Goal: Task Accomplishment & Management: Manage account settings

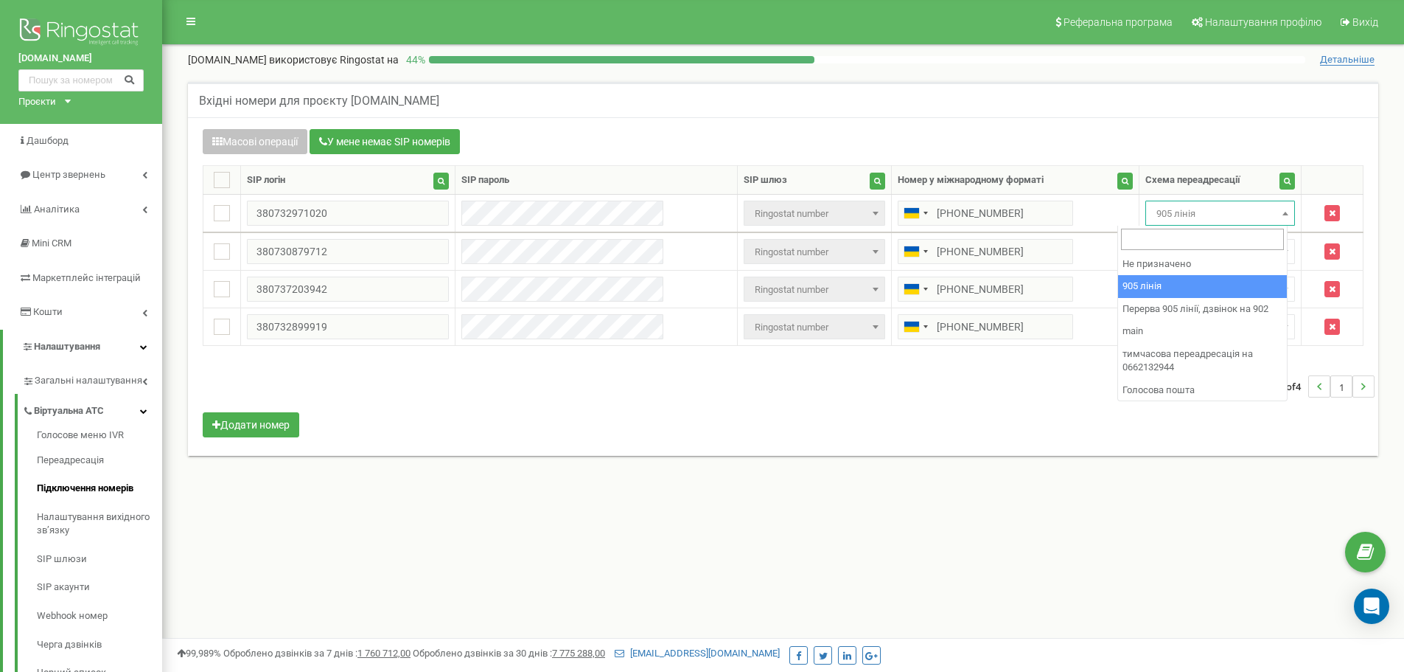
click at [1207, 218] on span "905 лінія" at bounding box center [1220, 213] width 139 height 21
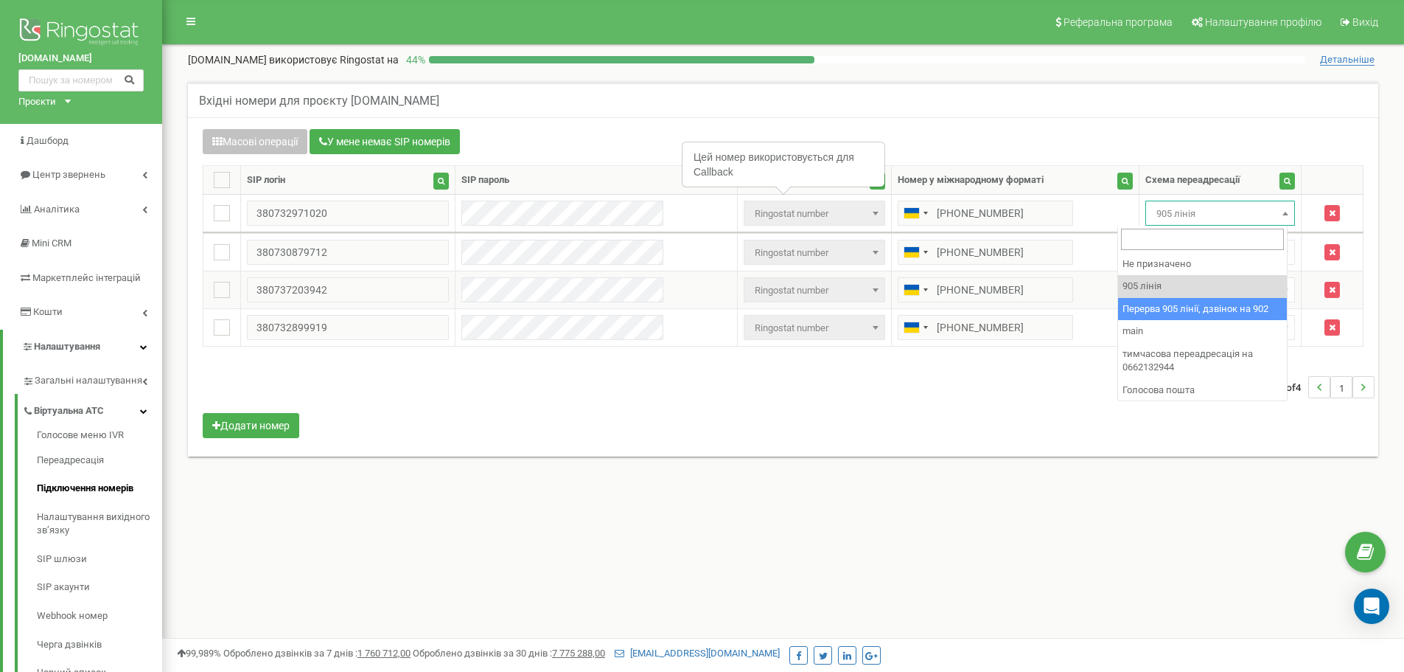
select select "173564"
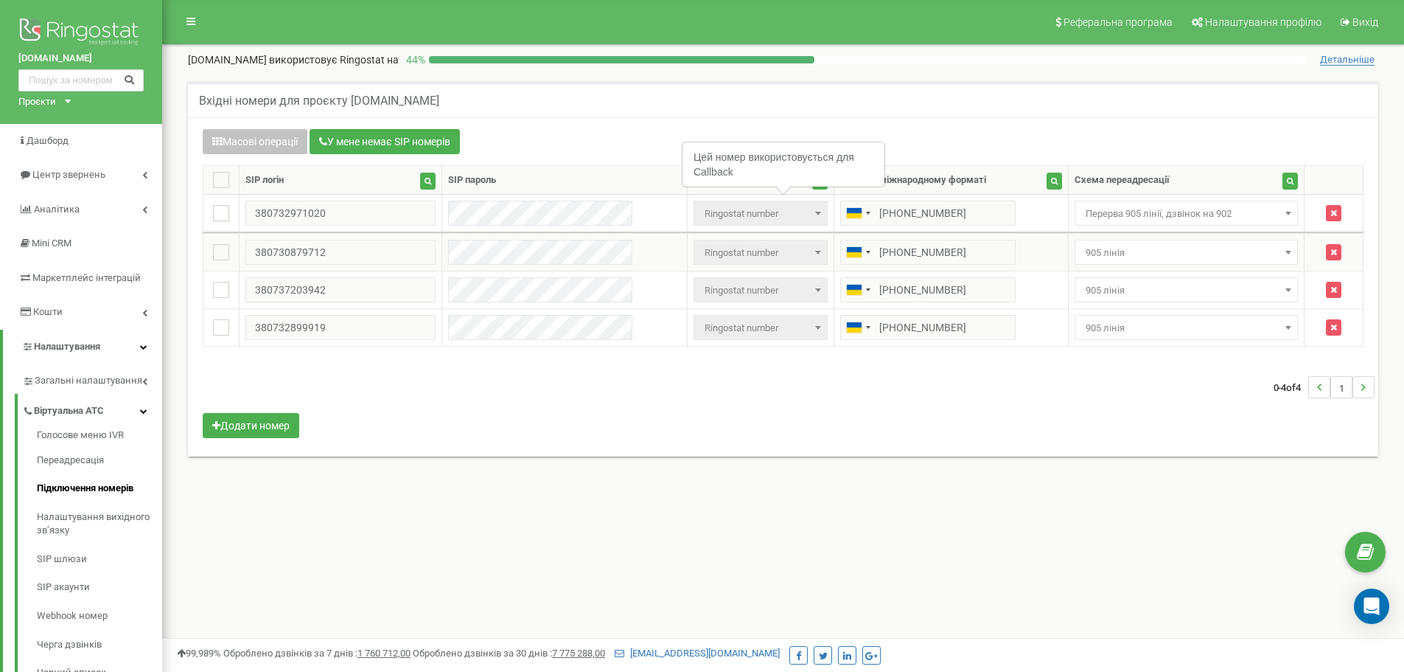
click at [1177, 251] on span "905 лінія" at bounding box center [1187, 253] width 214 height 21
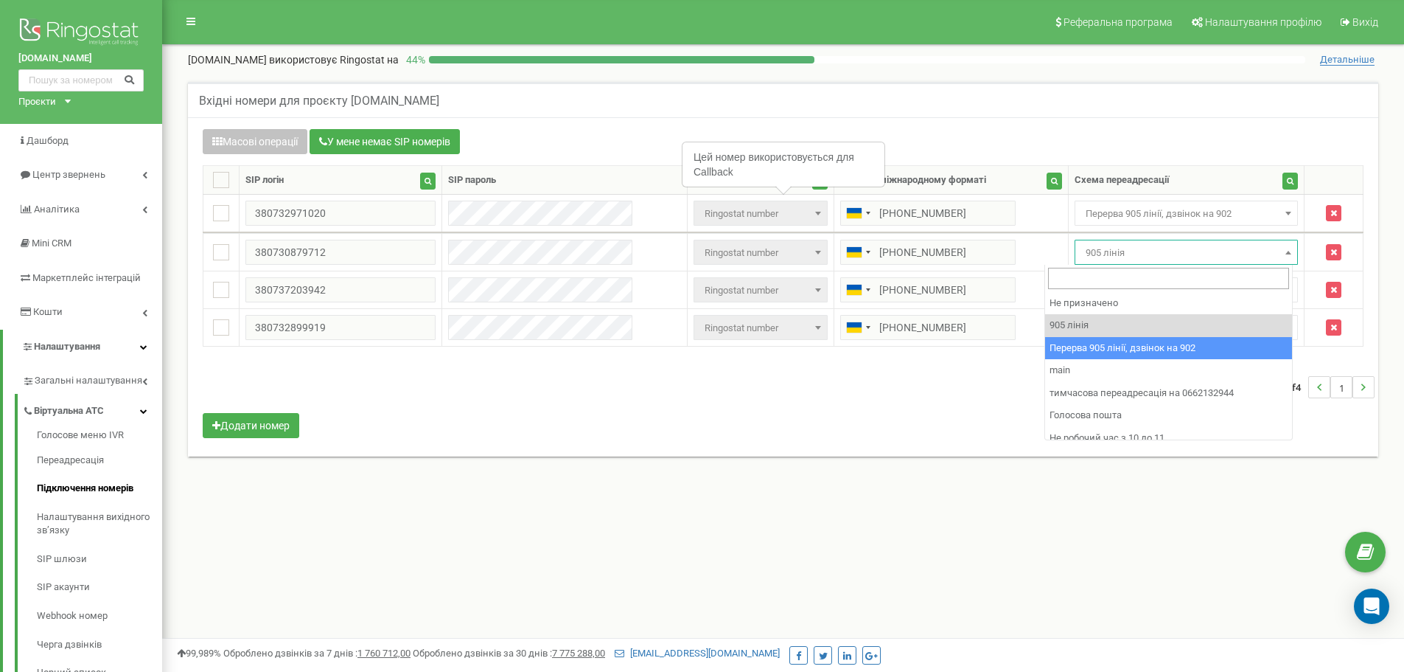
select select "173564"
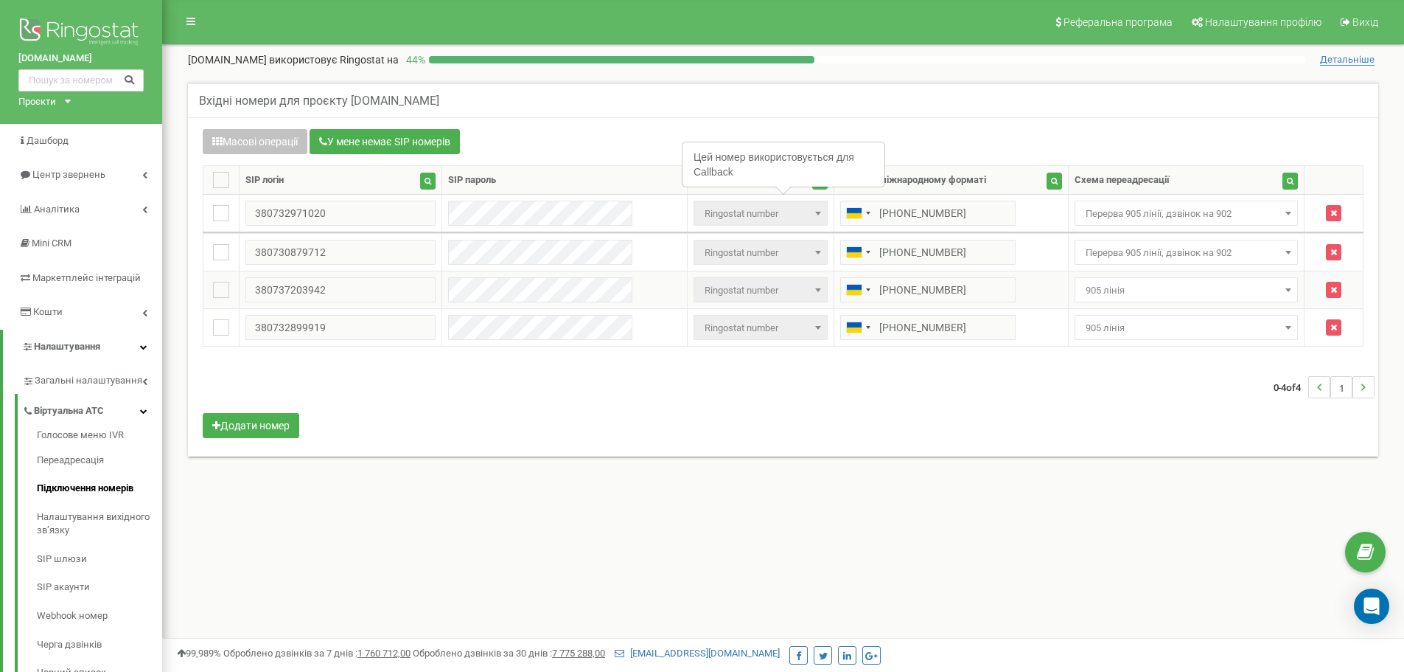
click at [1172, 293] on span "905 лінія" at bounding box center [1187, 290] width 214 height 21
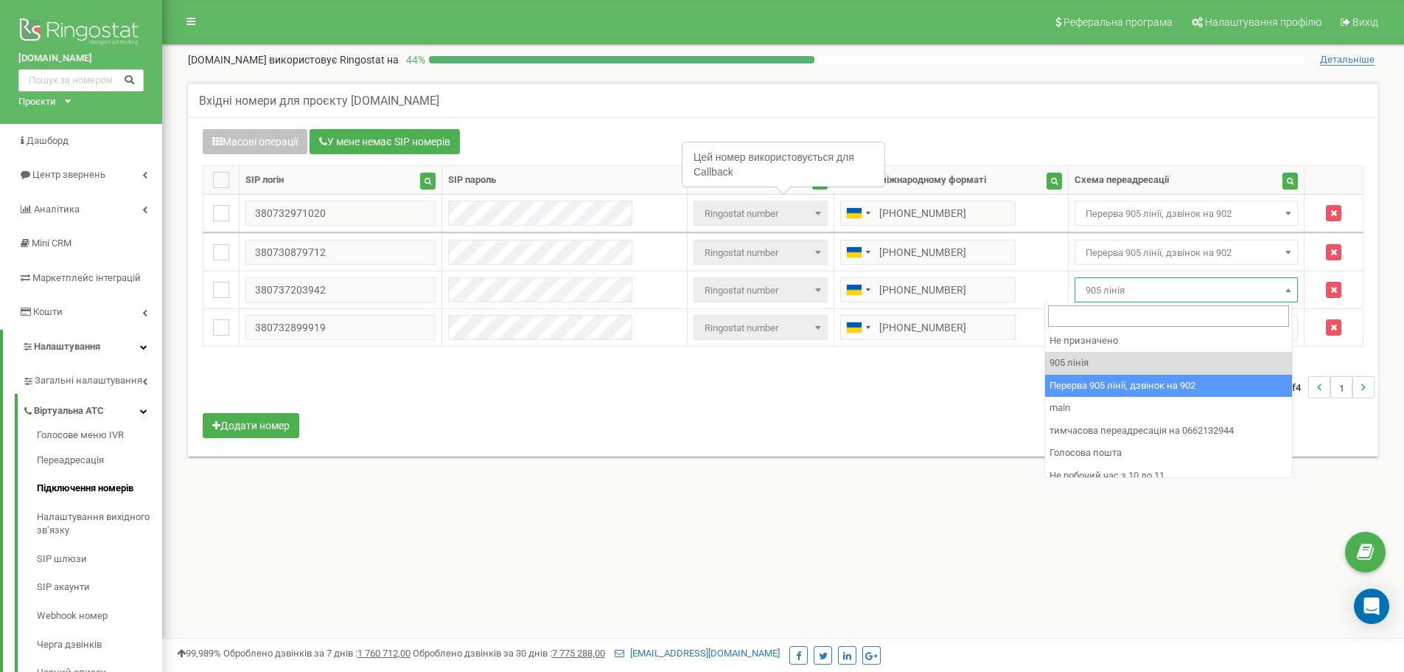
drag, startPoint x: 1209, startPoint y: 385, endPoint x: 1165, endPoint y: 348, distance: 57.6
select select "173564"
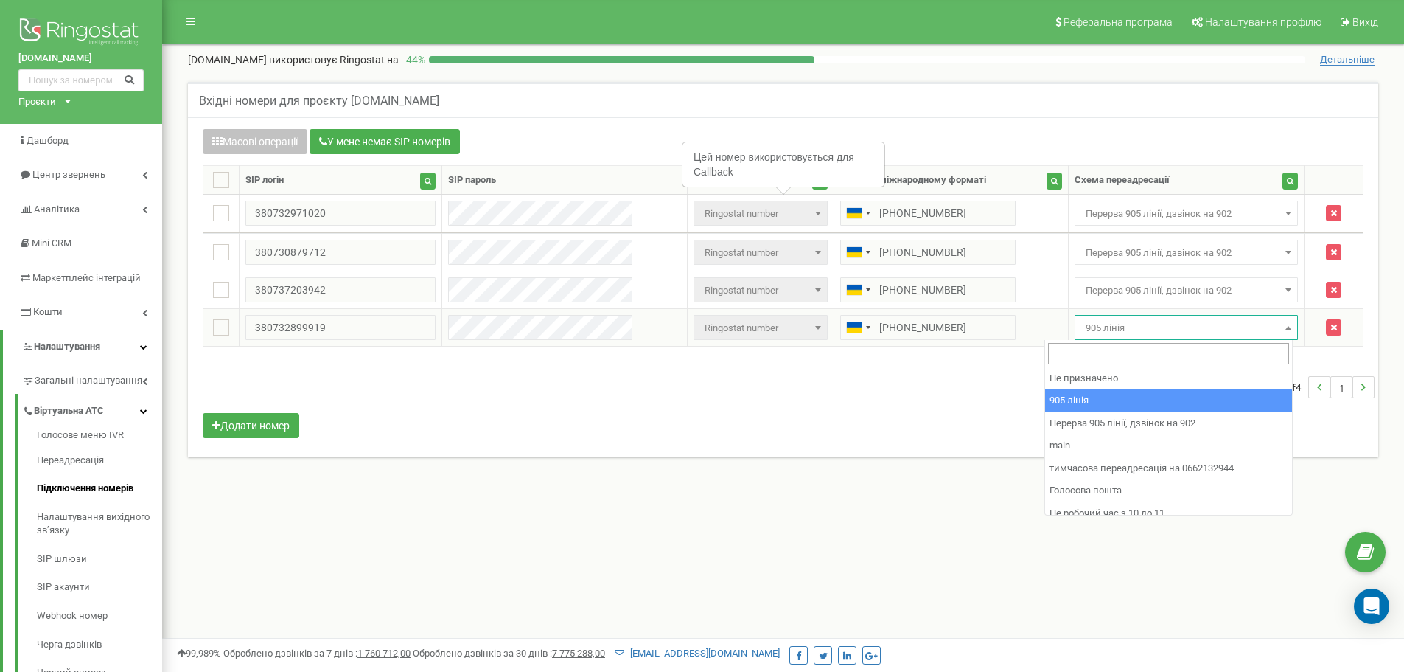
drag, startPoint x: 1144, startPoint y: 330, endPoint x: 1184, endPoint y: 402, distance: 81.8
click at [1144, 334] on span "905 лінія" at bounding box center [1187, 328] width 214 height 21
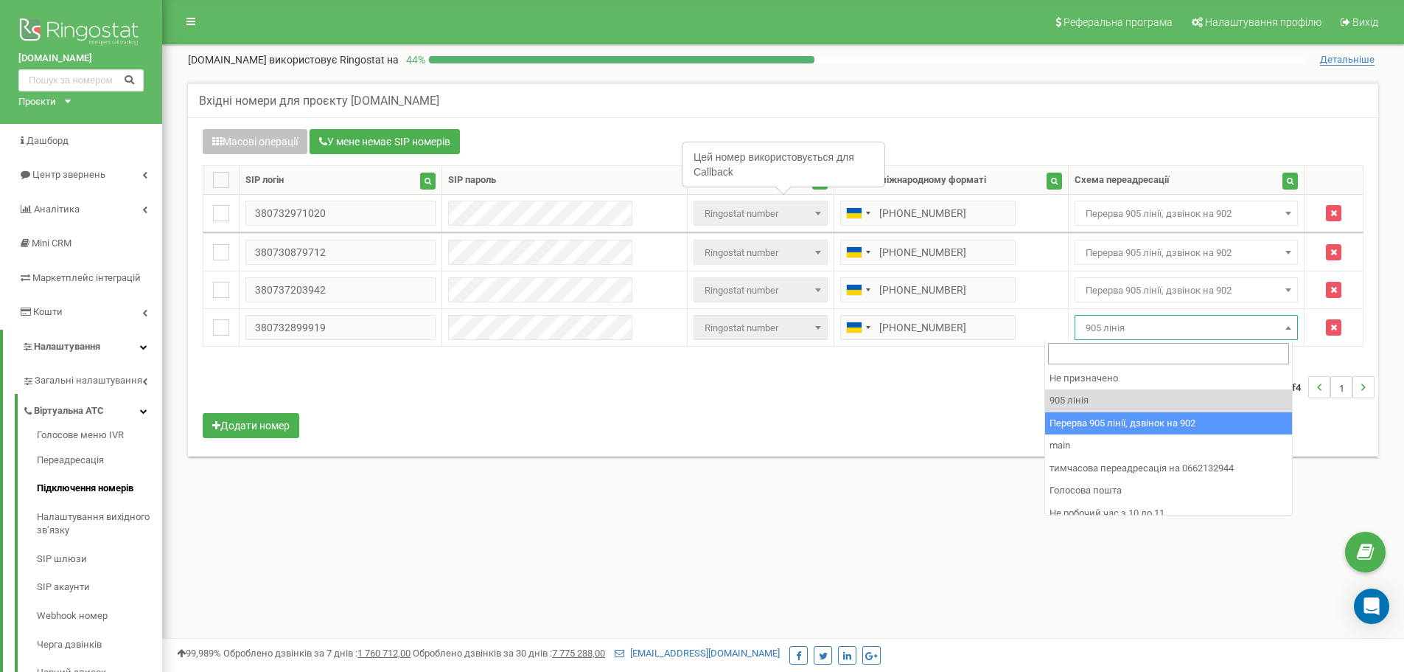
select select "173564"
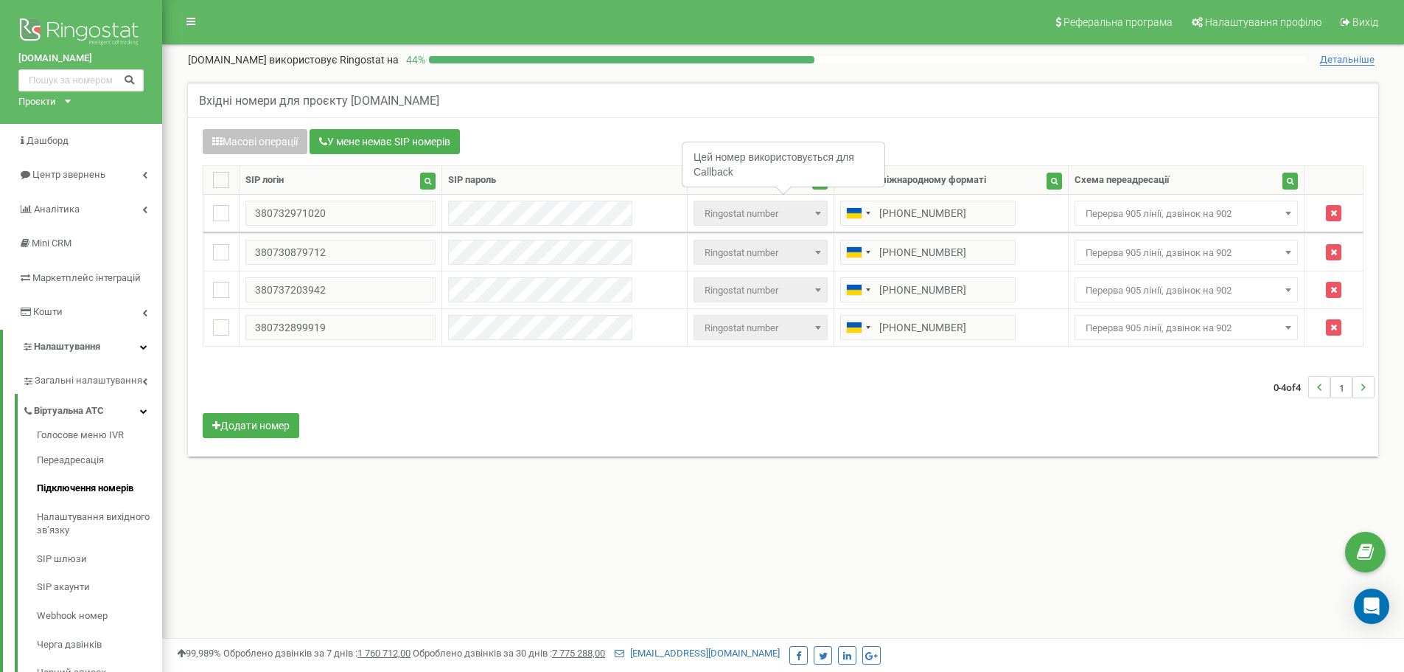
drag, startPoint x: 1170, startPoint y: 422, endPoint x: 561, endPoint y: 156, distance: 664.6
click at [1129, 416] on div "Масові операції У мене немає SIP номерів Налаштування Виберіть налаштування для…" at bounding box center [783, 285] width 1183 height 313
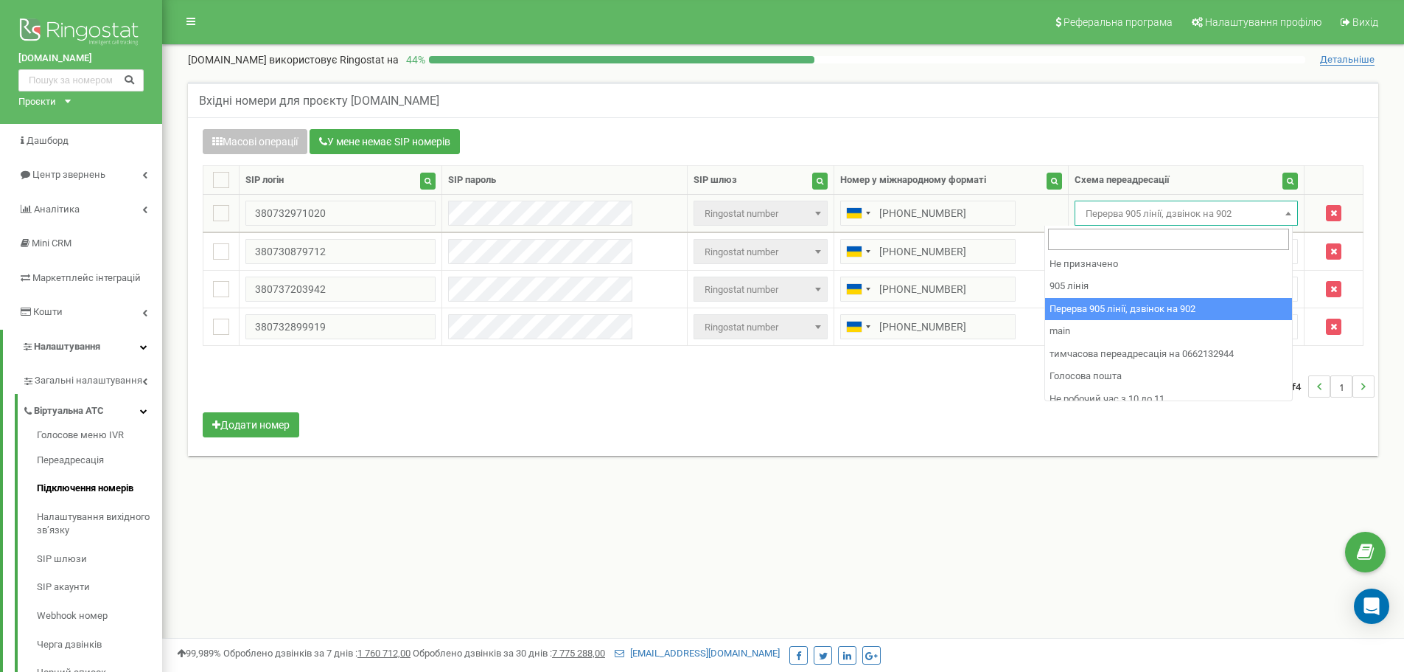
click at [1195, 215] on span "Перерва 905 лінії, дзвінок на 902" at bounding box center [1187, 213] width 214 height 21
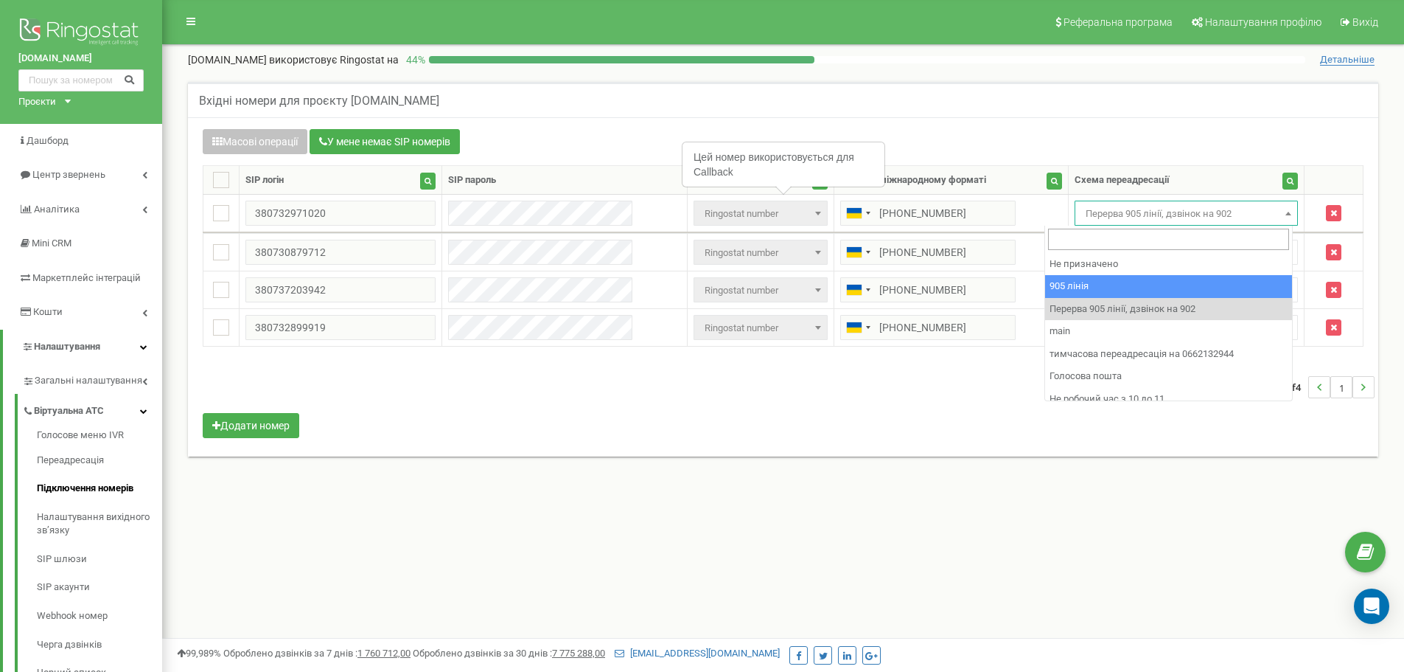
drag, startPoint x: 1233, startPoint y: 287, endPoint x: 1216, endPoint y: 268, distance: 25.0
select select "173559"
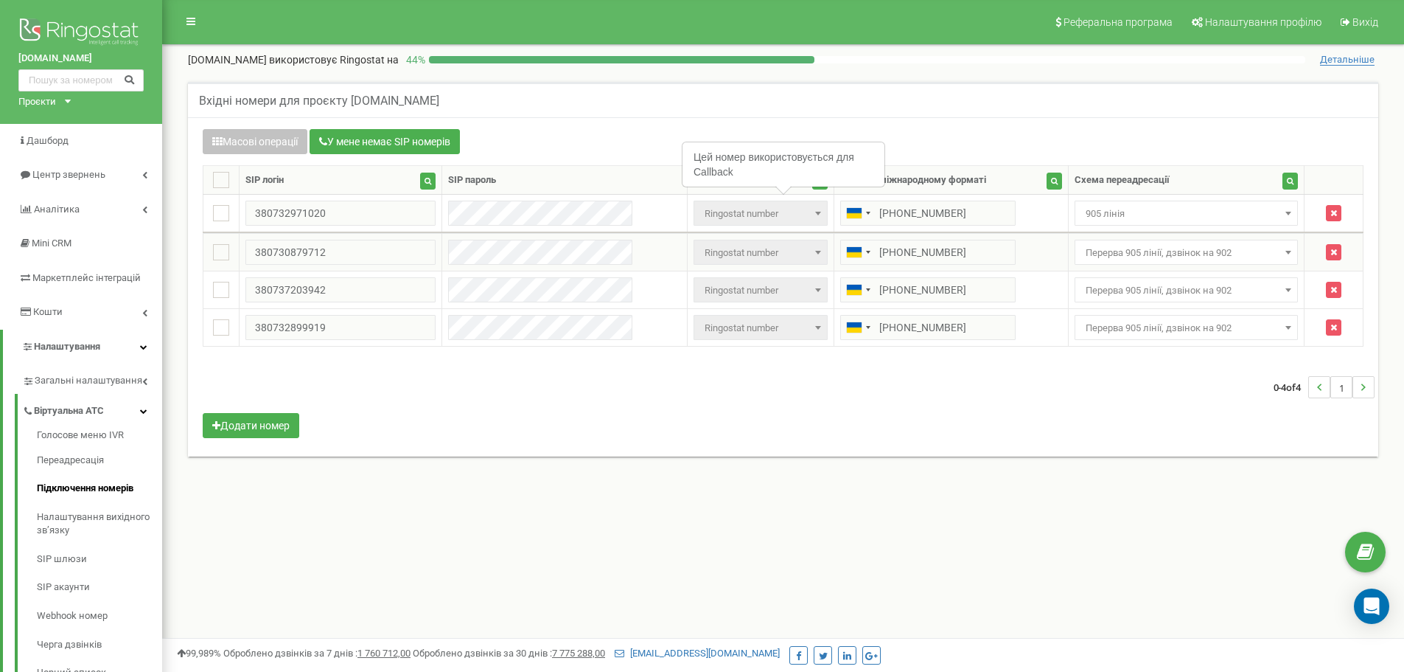
click at [1208, 255] on span "Перерва 905 лінії, дзвінок на 902" at bounding box center [1187, 253] width 214 height 21
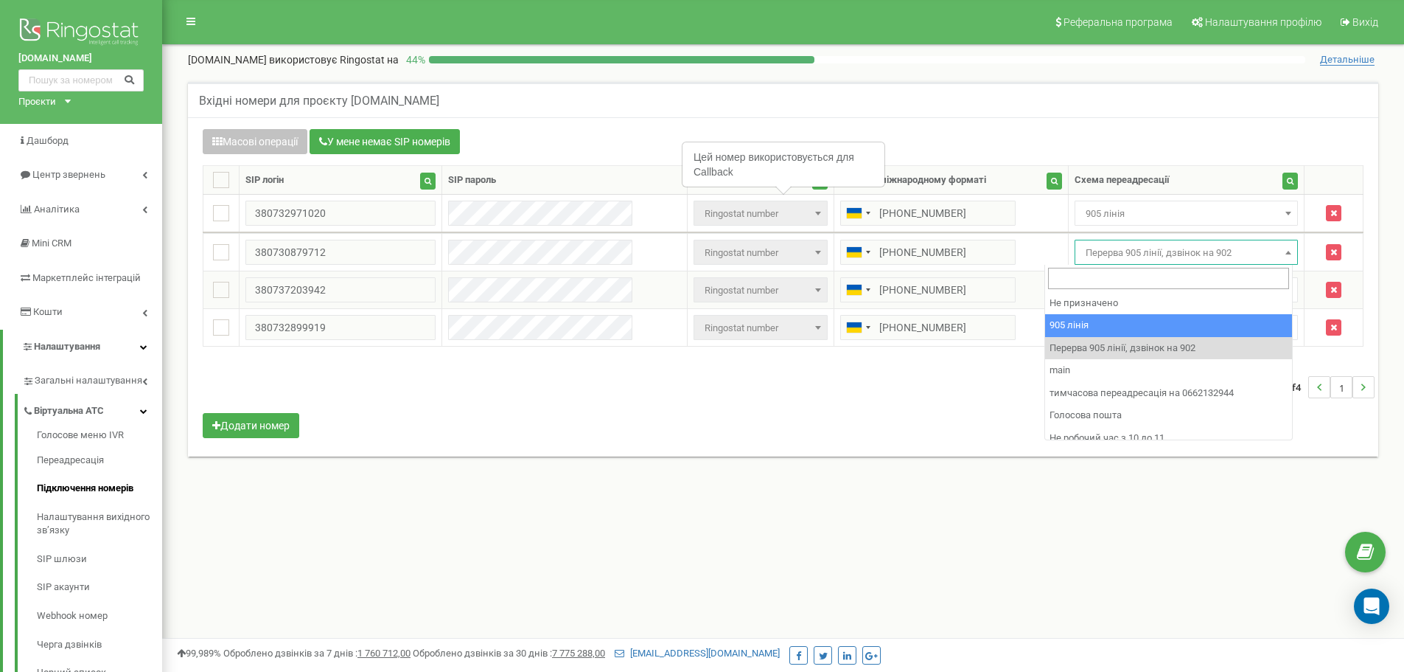
drag, startPoint x: 1249, startPoint y: 322, endPoint x: 1213, endPoint y: 291, distance: 47.0
select select "173559"
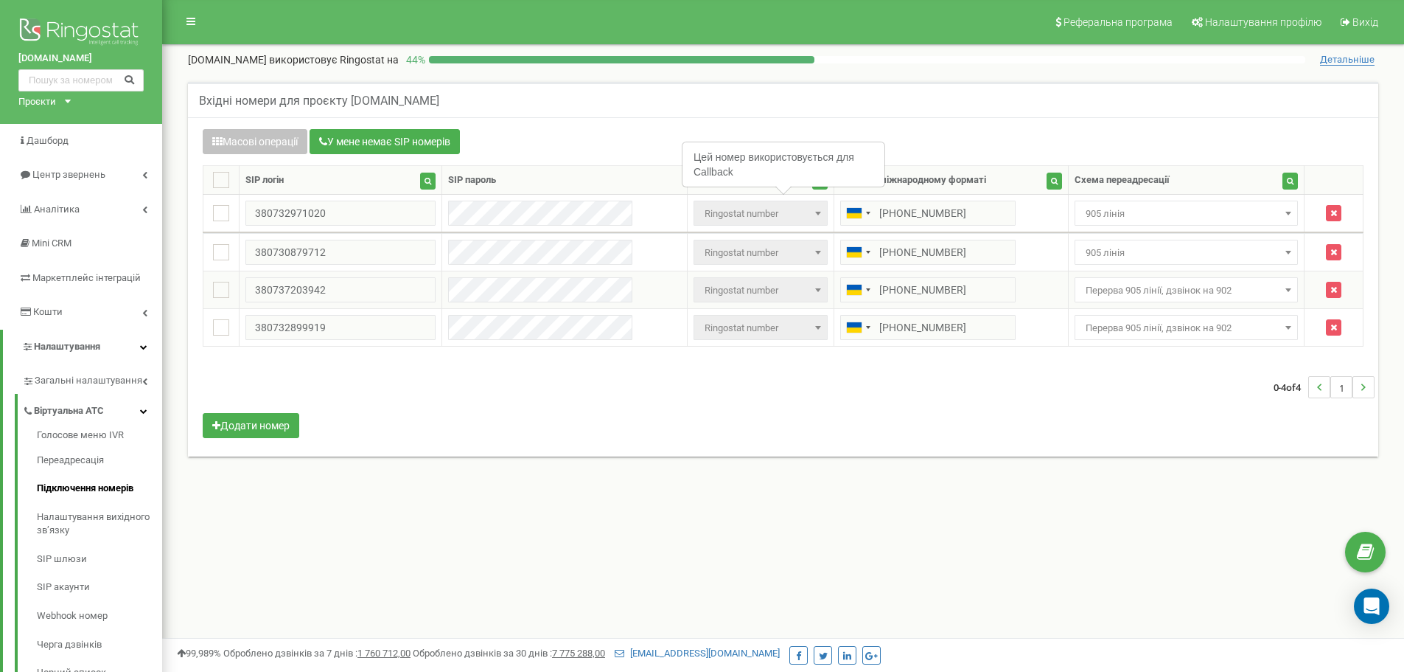
drag, startPoint x: 1208, startPoint y: 285, endPoint x: 1209, endPoint y: 293, distance: 7.5
click at [1207, 285] on span "Перерва 905 лінії, дзвінок на 902" at bounding box center [1187, 290] width 214 height 21
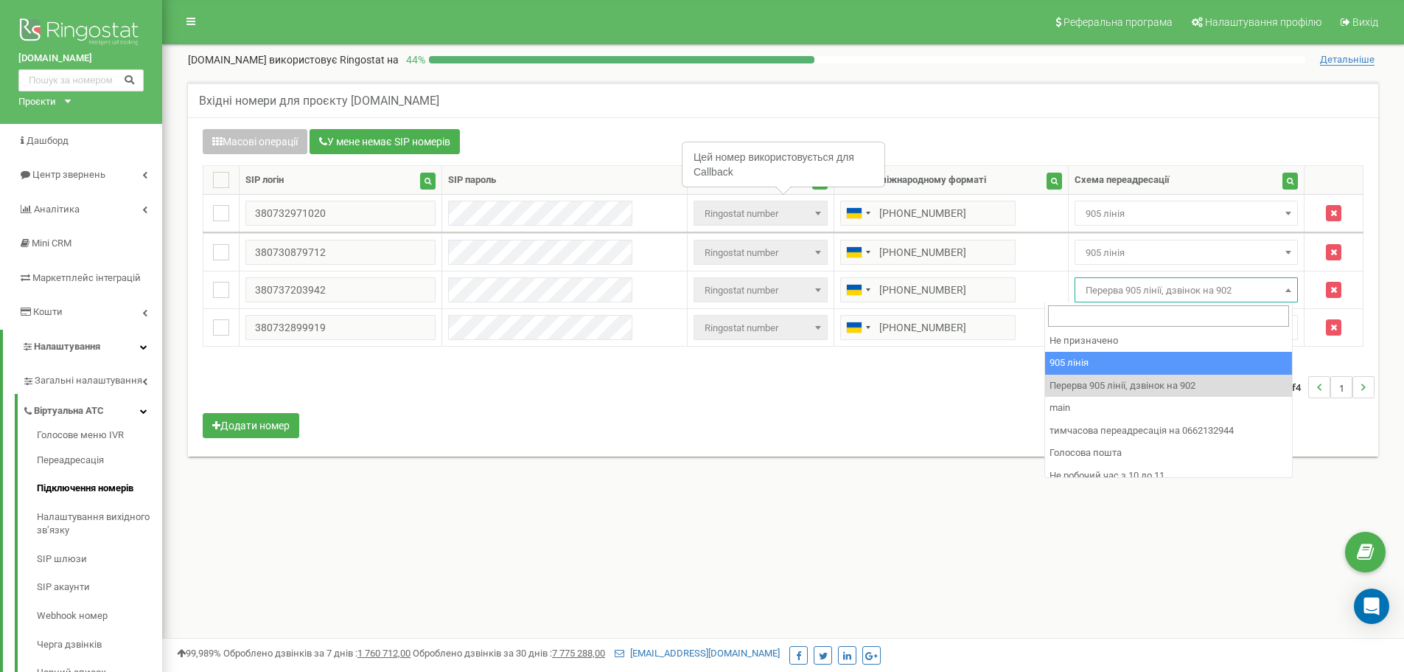
drag, startPoint x: 1220, startPoint y: 371, endPoint x: 1199, endPoint y: 350, distance: 29.7
select select "173559"
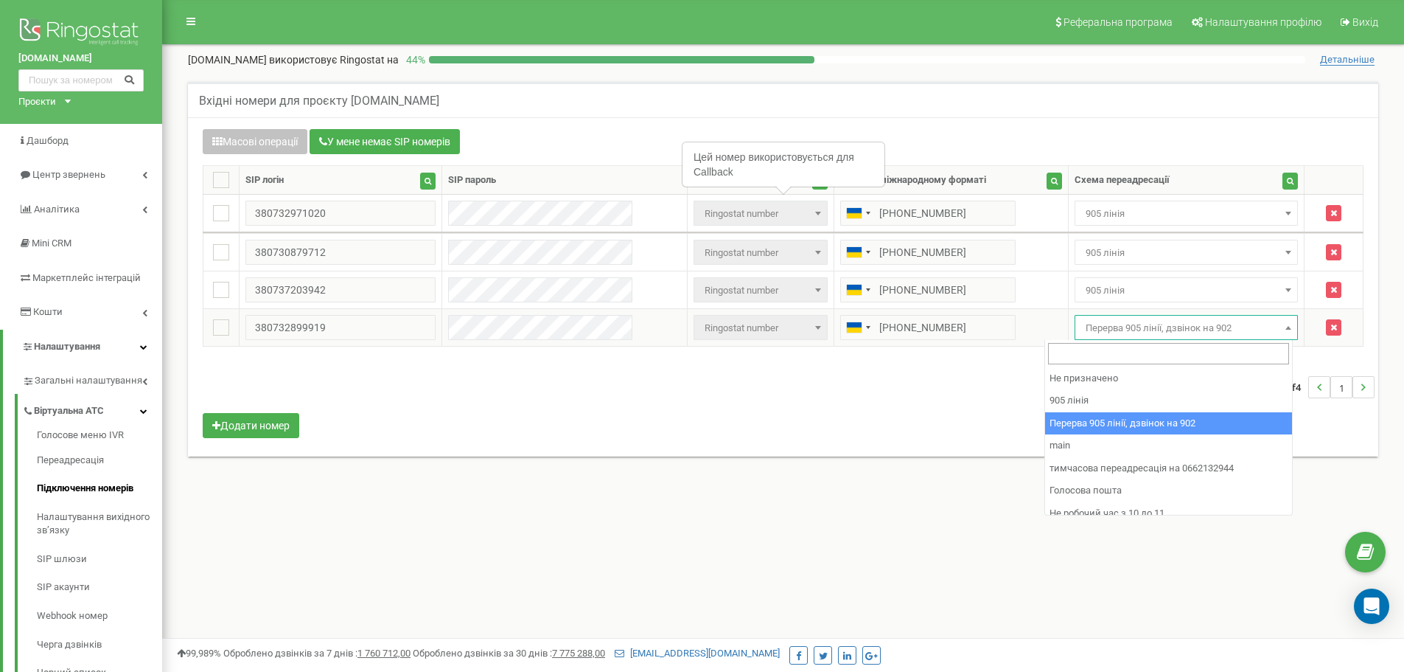
click at [1181, 327] on span "Перерва 905 лінії, дзвінок на 902" at bounding box center [1187, 328] width 214 height 21
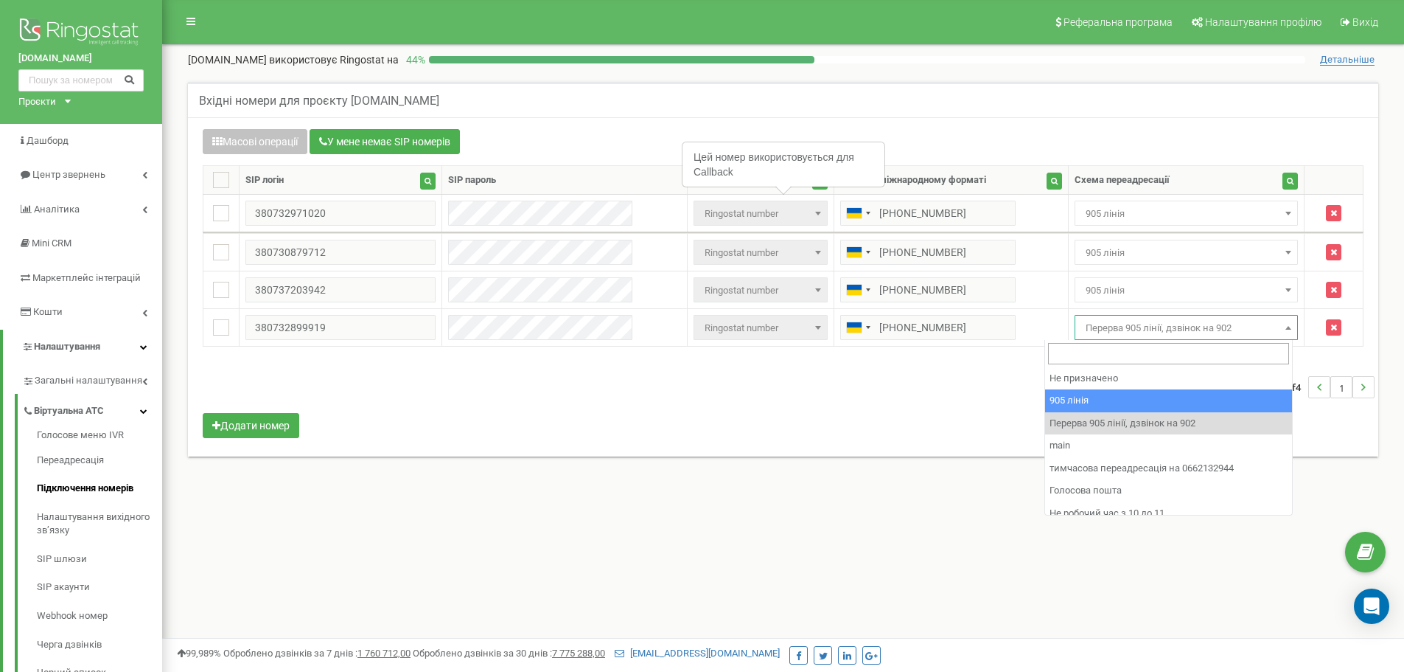
select select "173559"
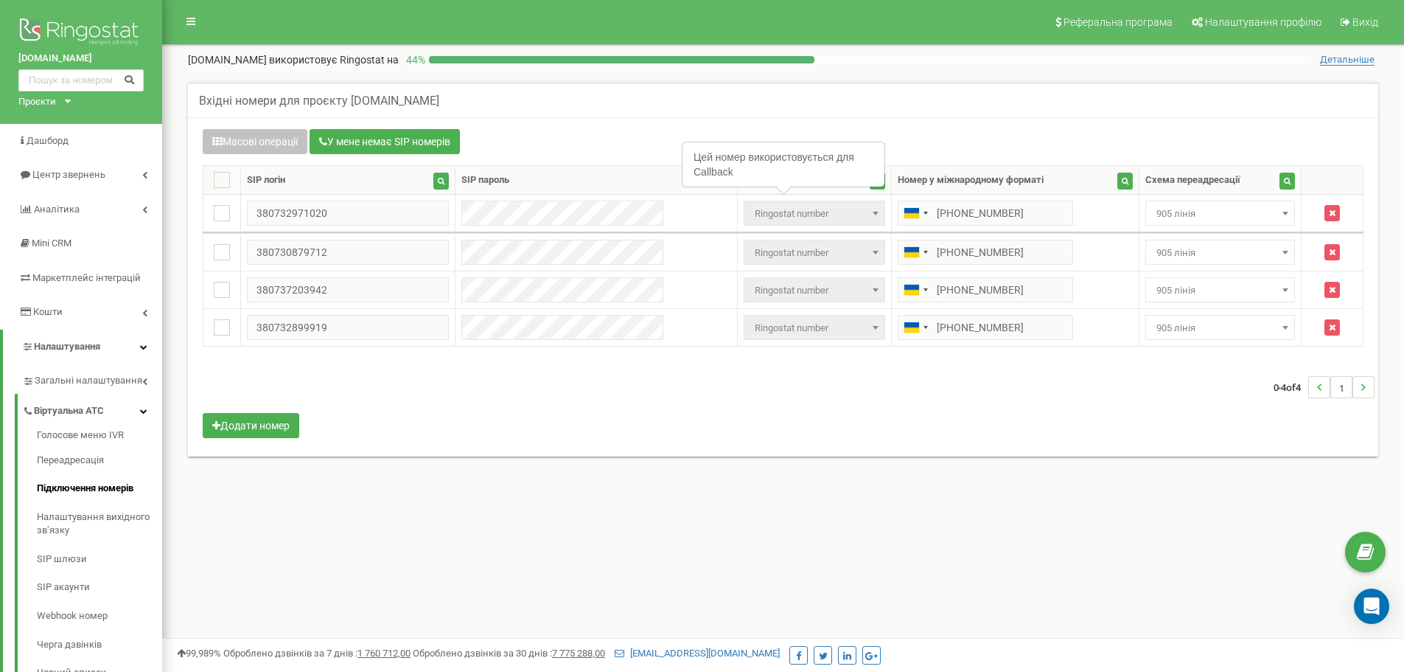
click at [1160, 391] on div "0-4 of 4 1" at bounding box center [783, 387] width 1183 height 52
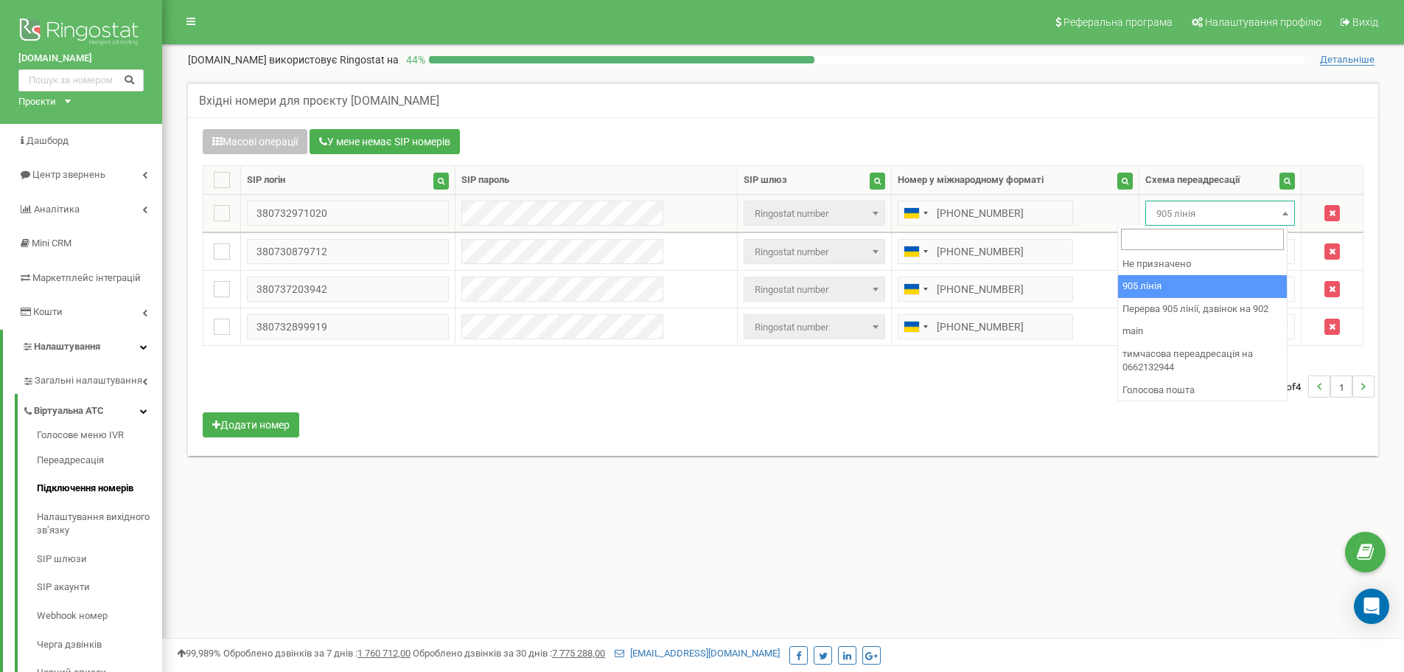
click at [1155, 207] on span "905 лінія" at bounding box center [1220, 213] width 139 height 21
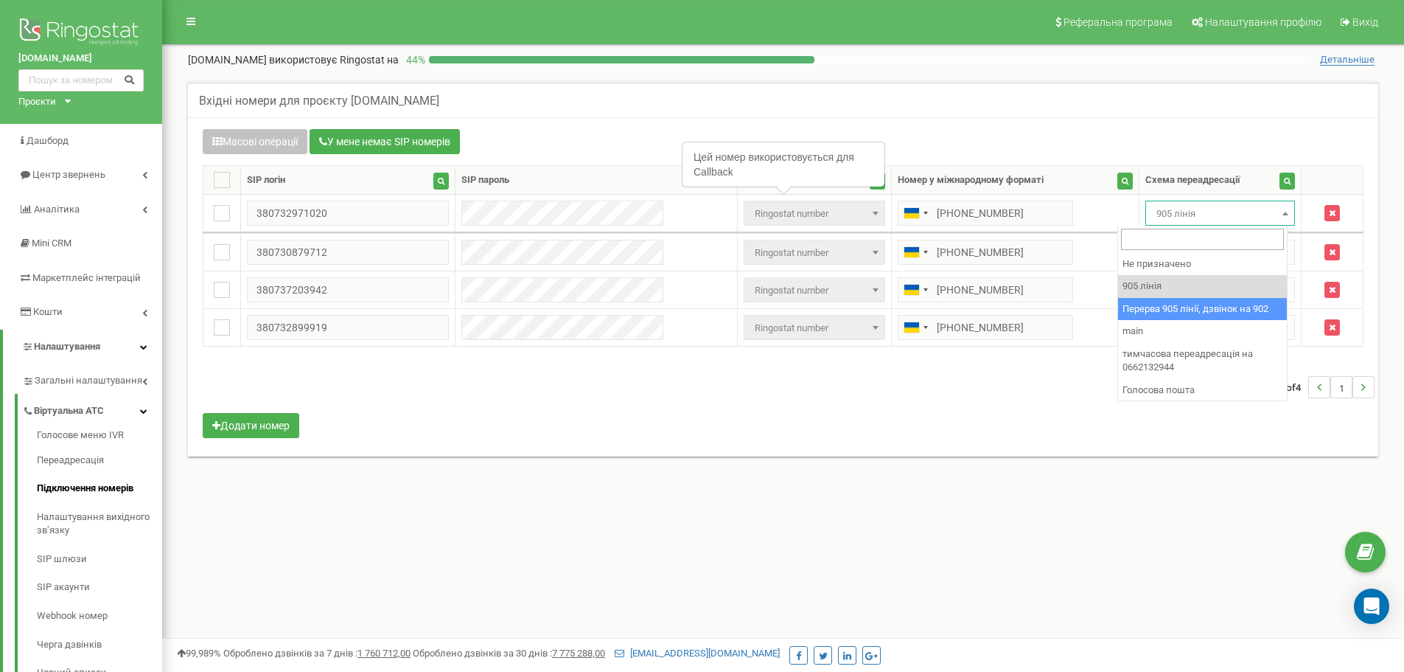
select select "173564"
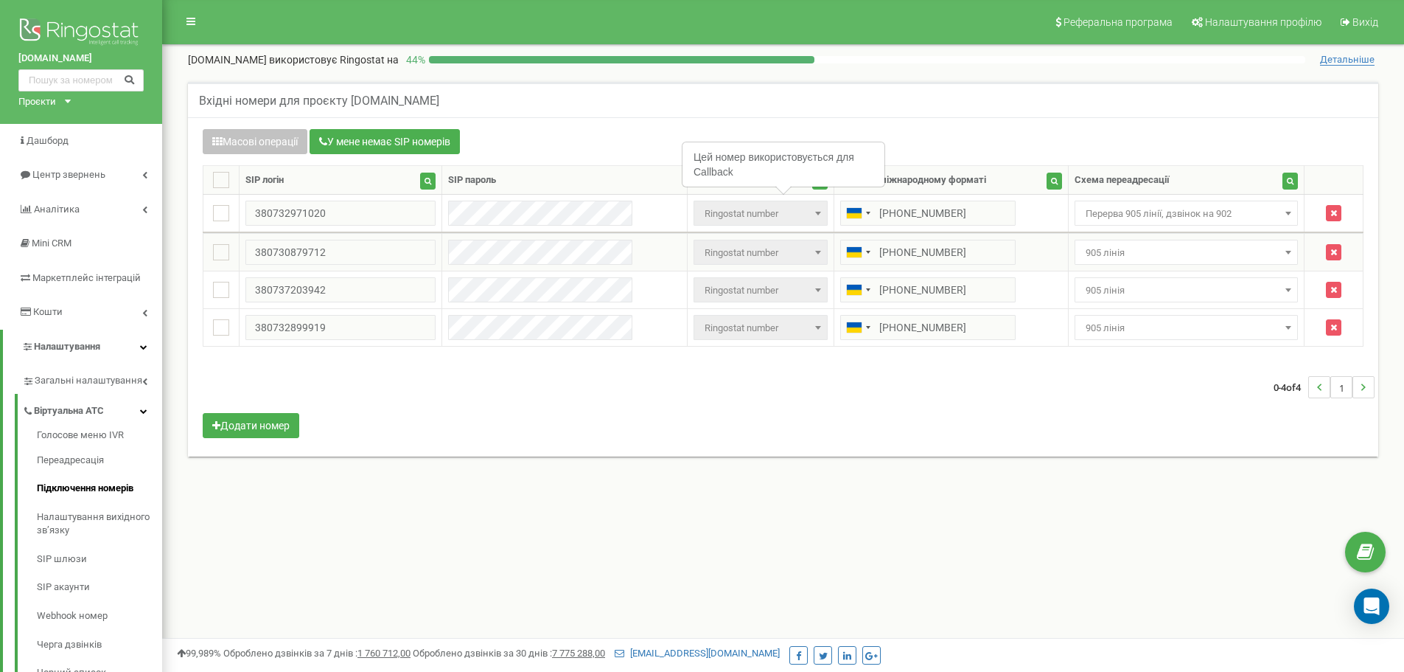
click at [1141, 240] on span "905 лінія" at bounding box center [1187, 252] width 224 height 25
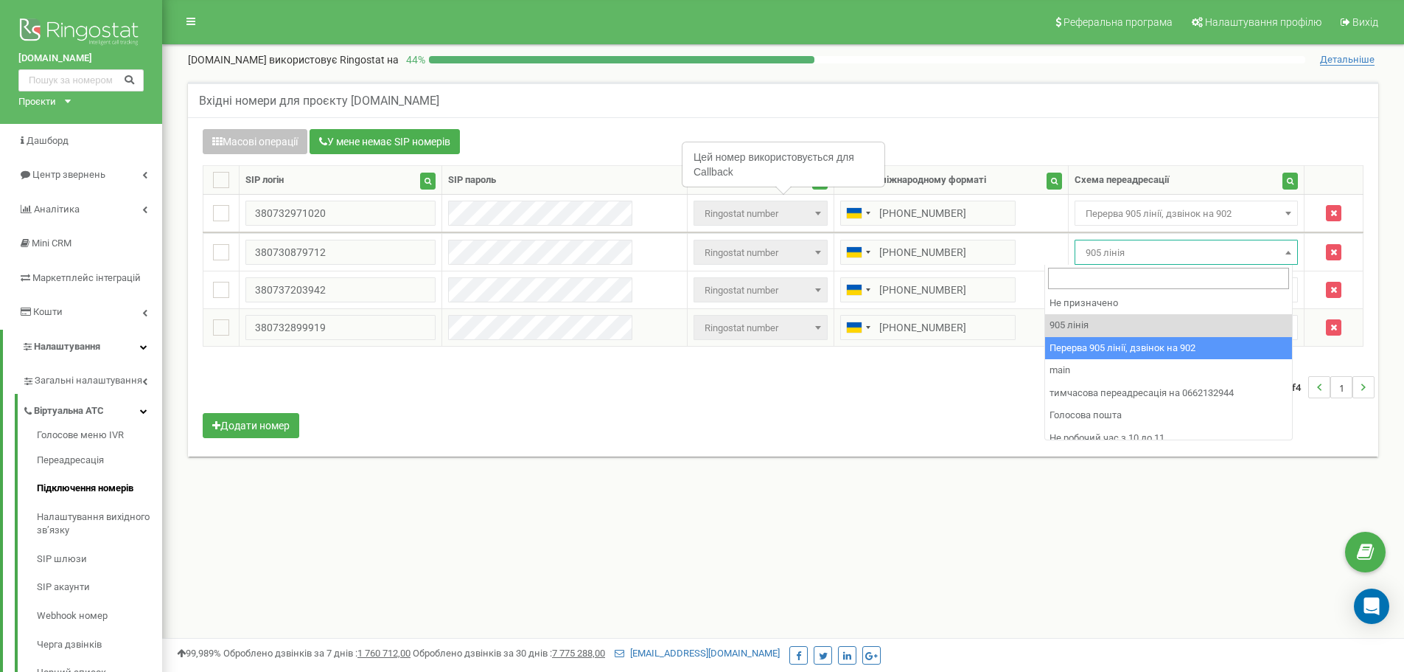
select select "173564"
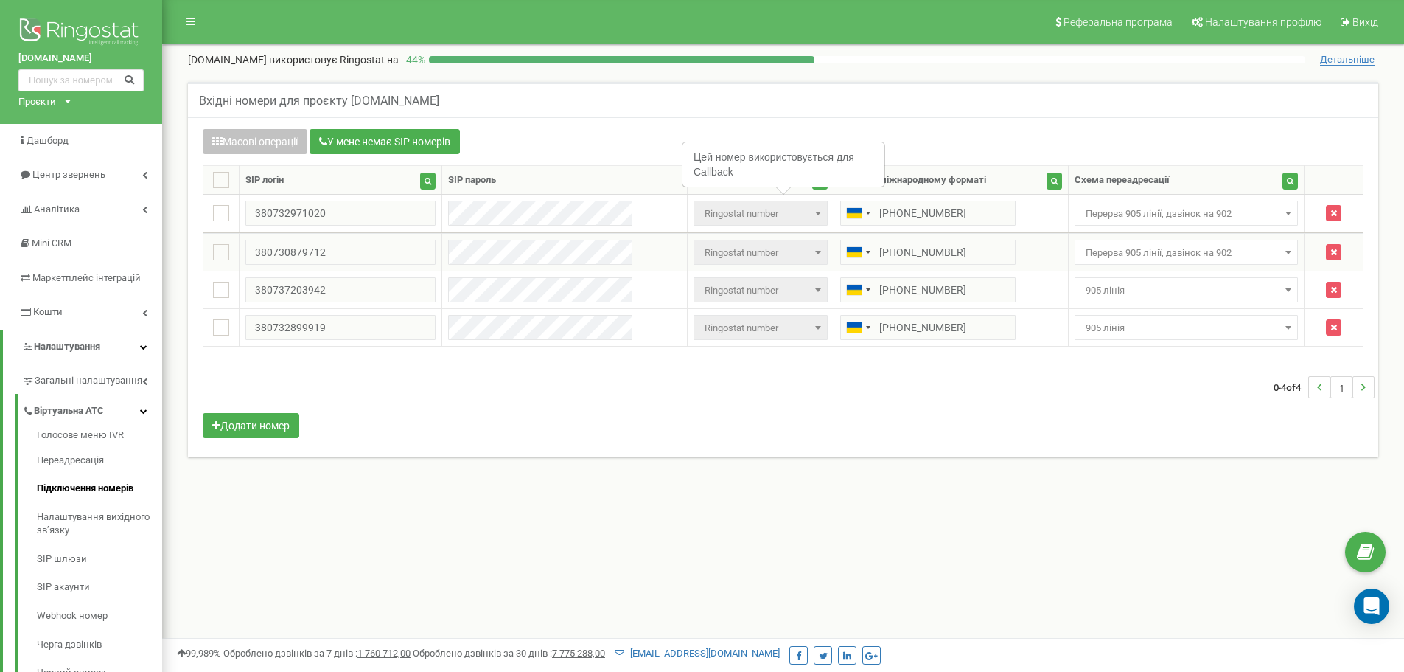
click at [1104, 265] on td "Не призначено 905 лінія Перерва 905 лінії, дзвінок на 902 main тимчасова переад…" at bounding box center [1186, 253] width 237 height 38
drag, startPoint x: 1128, startPoint y: 288, endPoint x: 1141, endPoint y: 300, distance: 17.7
click at [1128, 288] on span "905 лінія" at bounding box center [1187, 290] width 214 height 21
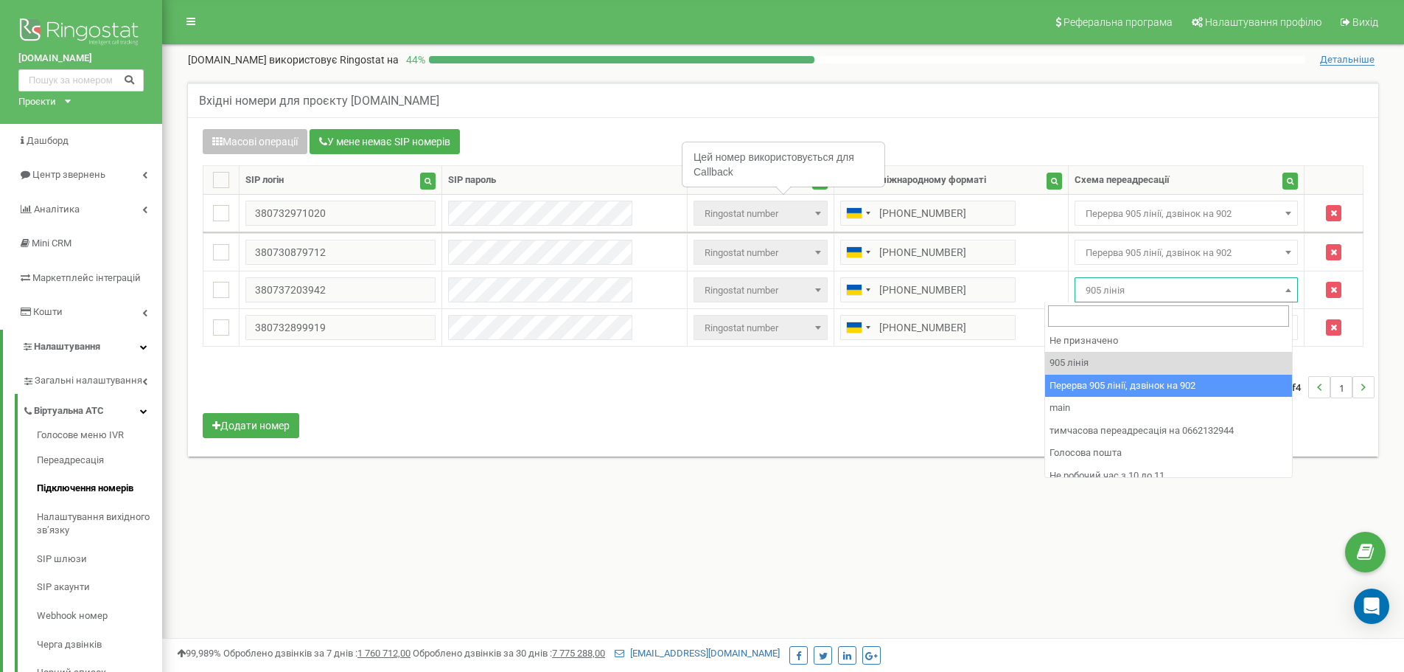
drag, startPoint x: 1212, startPoint y: 385, endPoint x: 1172, endPoint y: 355, distance: 49.5
select select "173564"
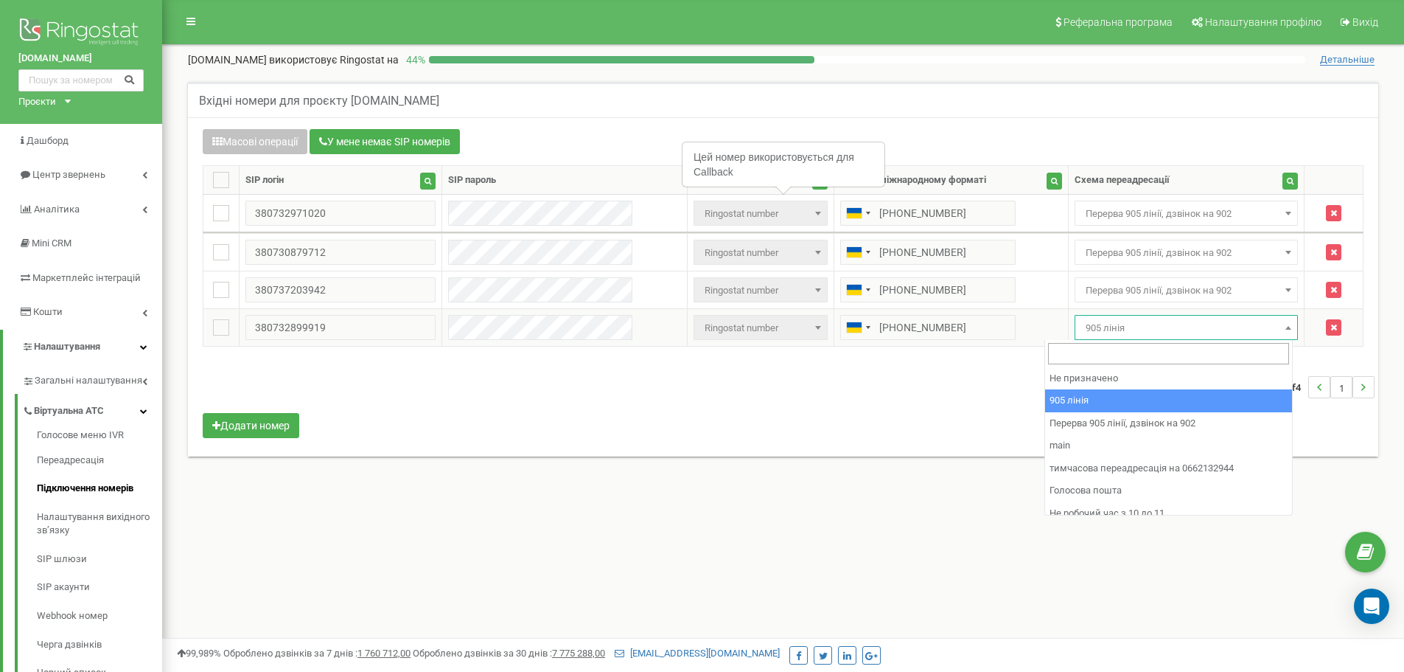
click at [1141, 327] on span "905 лінія" at bounding box center [1187, 328] width 214 height 21
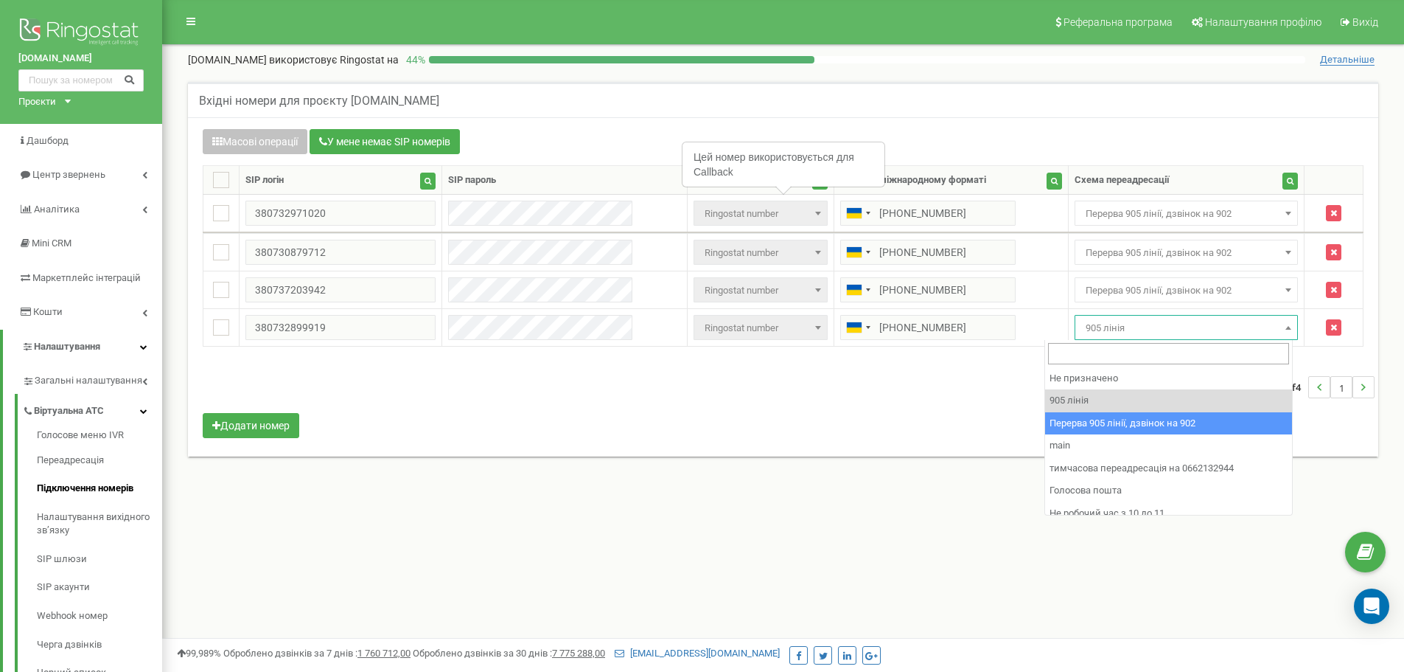
drag, startPoint x: 1188, startPoint y: 416, endPoint x: 1162, endPoint y: 415, distance: 25.8
select select "173564"
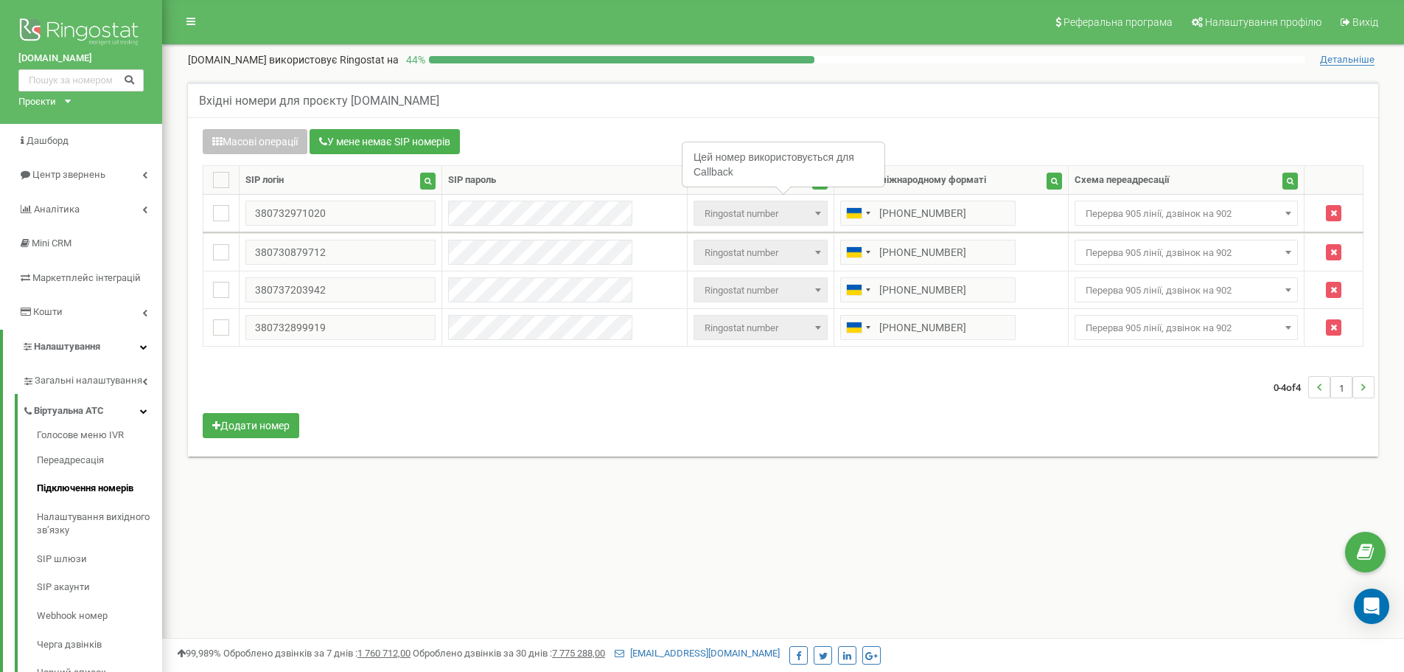
drag, startPoint x: 1107, startPoint y: 415, endPoint x: 752, endPoint y: 232, distance: 399.6
click at [1106, 415] on div "Масові операції У мене немає SIP номерів Налаштування Виберіть налаштування для…" at bounding box center [783, 285] width 1183 height 313
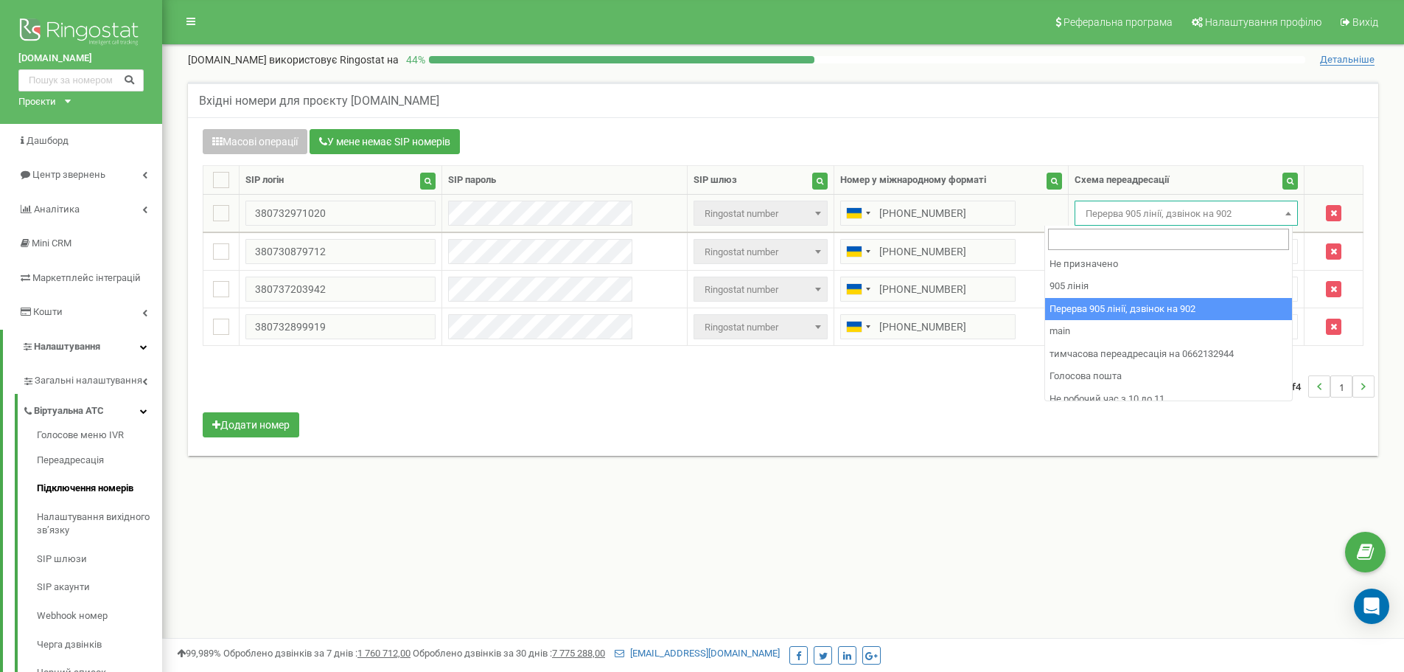
click at [1205, 208] on span "Перерва 905 лінії, дзвінок на 902" at bounding box center [1187, 213] width 214 height 21
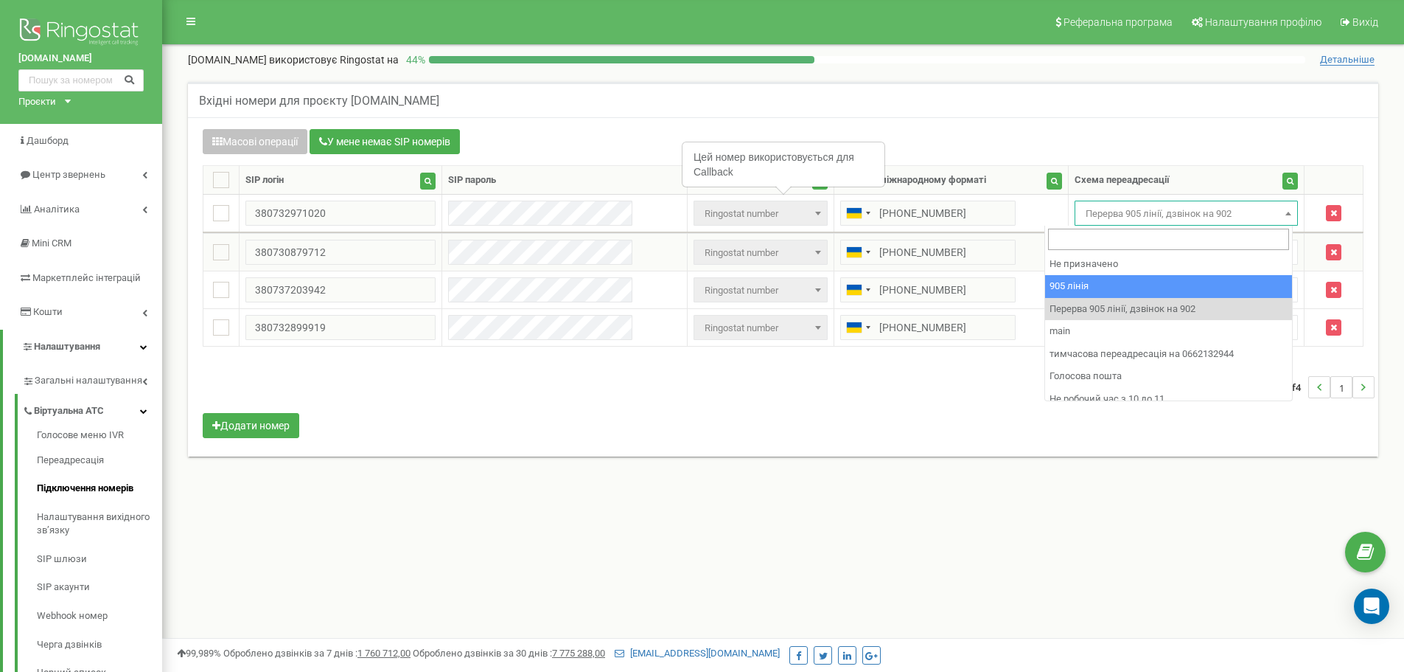
drag, startPoint x: 1211, startPoint y: 285, endPoint x: 1201, endPoint y: 266, distance: 21.8
select select "173559"
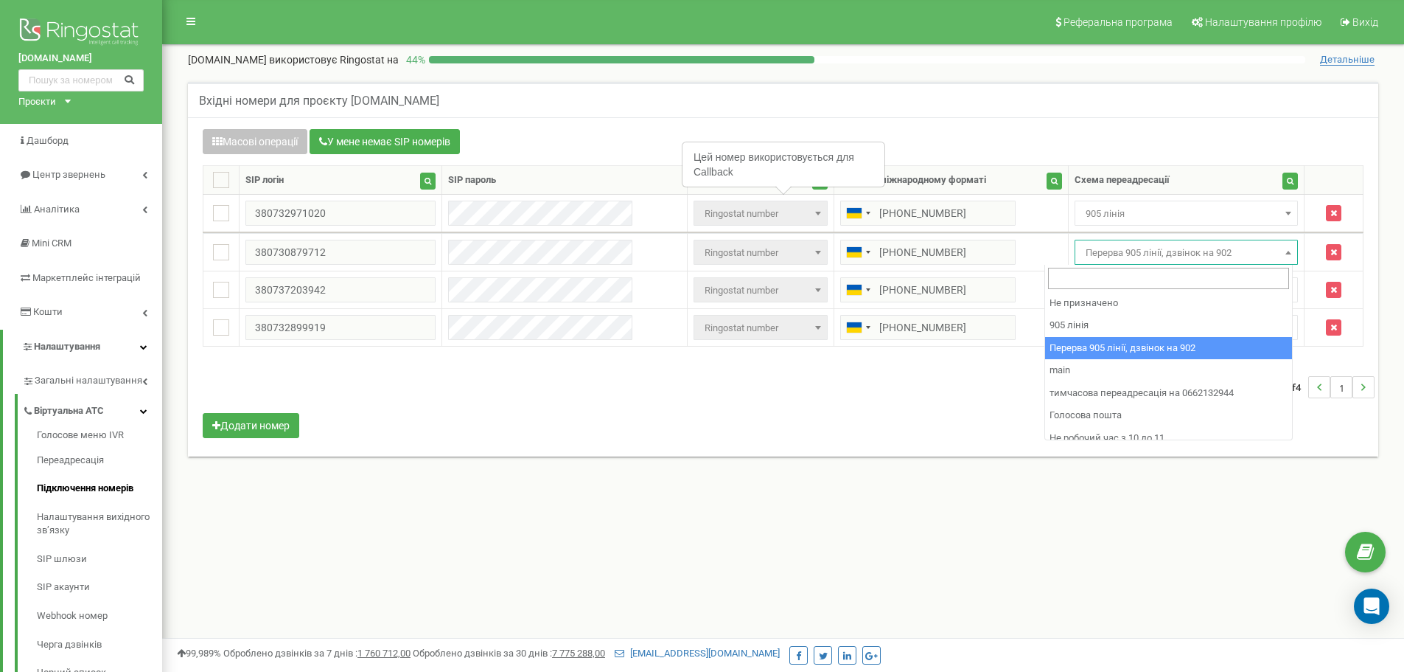
drag, startPoint x: 1173, startPoint y: 240, endPoint x: 1194, endPoint y: 286, distance: 50.8
click at [1172, 242] on span "Перерва 905 лінії, дзвінок на 902" at bounding box center [1187, 252] width 224 height 25
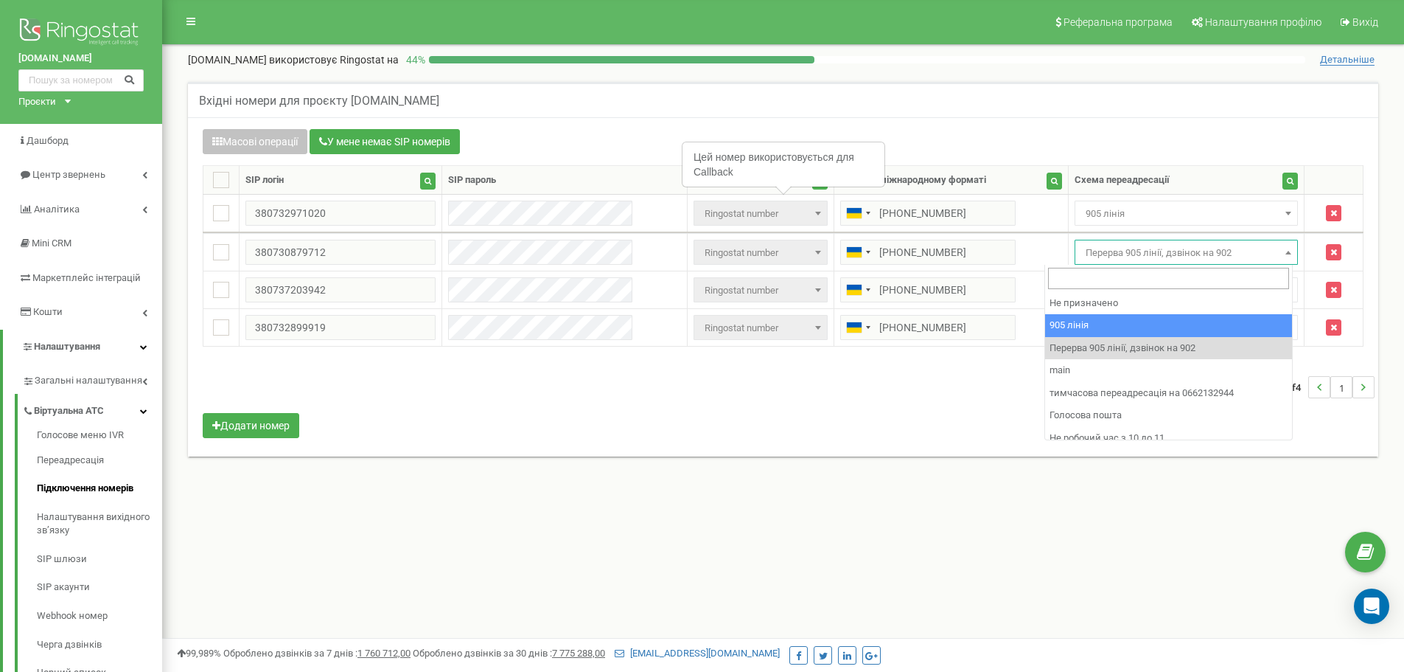
drag, startPoint x: 1212, startPoint y: 326, endPoint x: 1185, endPoint y: 285, distance: 48.9
select select "173559"
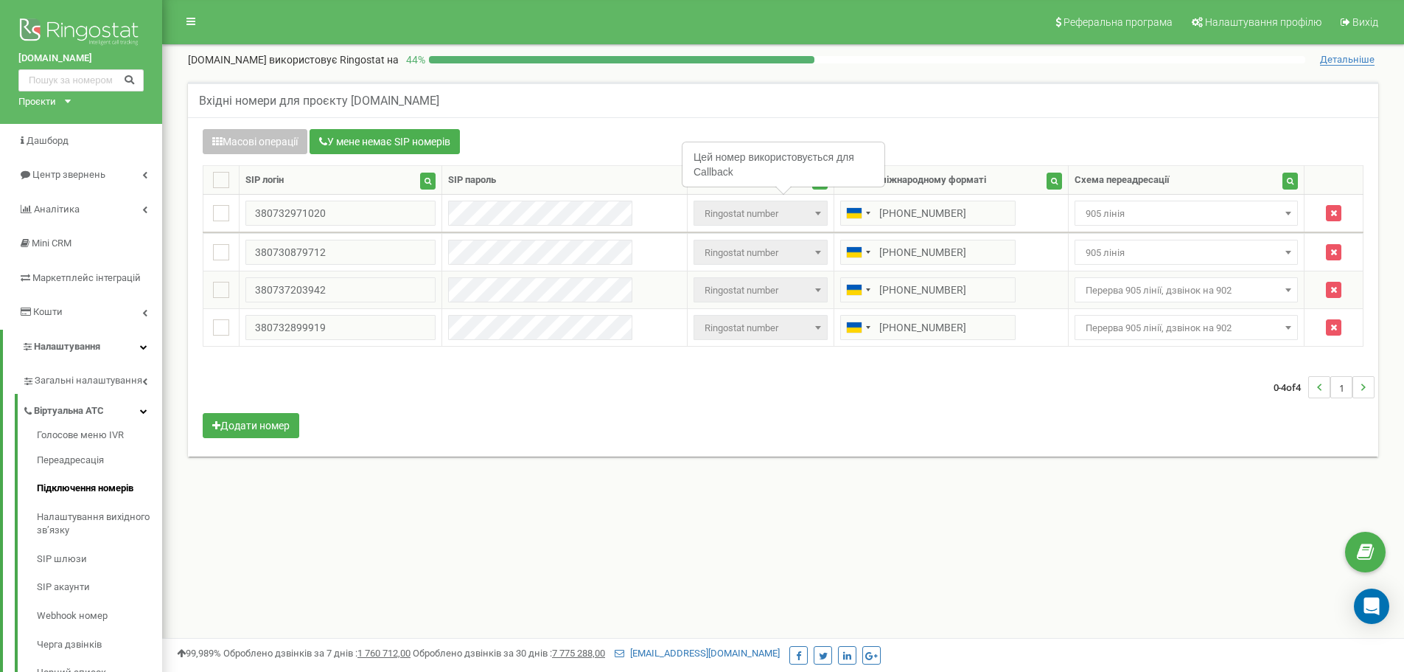
drag, startPoint x: 1181, startPoint y: 280, endPoint x: 1192, endPoint y: 299, distance: 22.1
click at [1187, 291] on span "Перерва 905 лінії, дзвінок на 902" at bounding box center [1187, 290] width 214 height 21
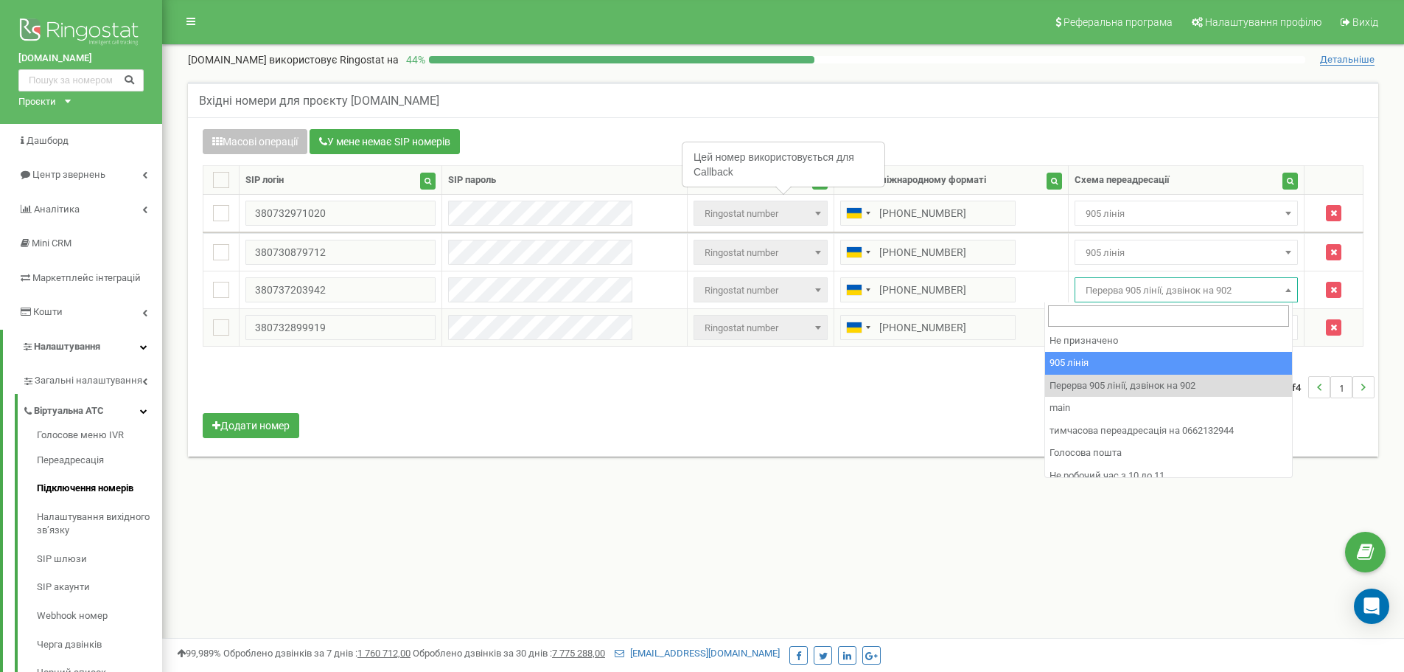
drag, startPoint x: 1231, startPoint y: 363, endPoint x: 1202, endPoint y: 341, distance: 35.8
select select "173559"
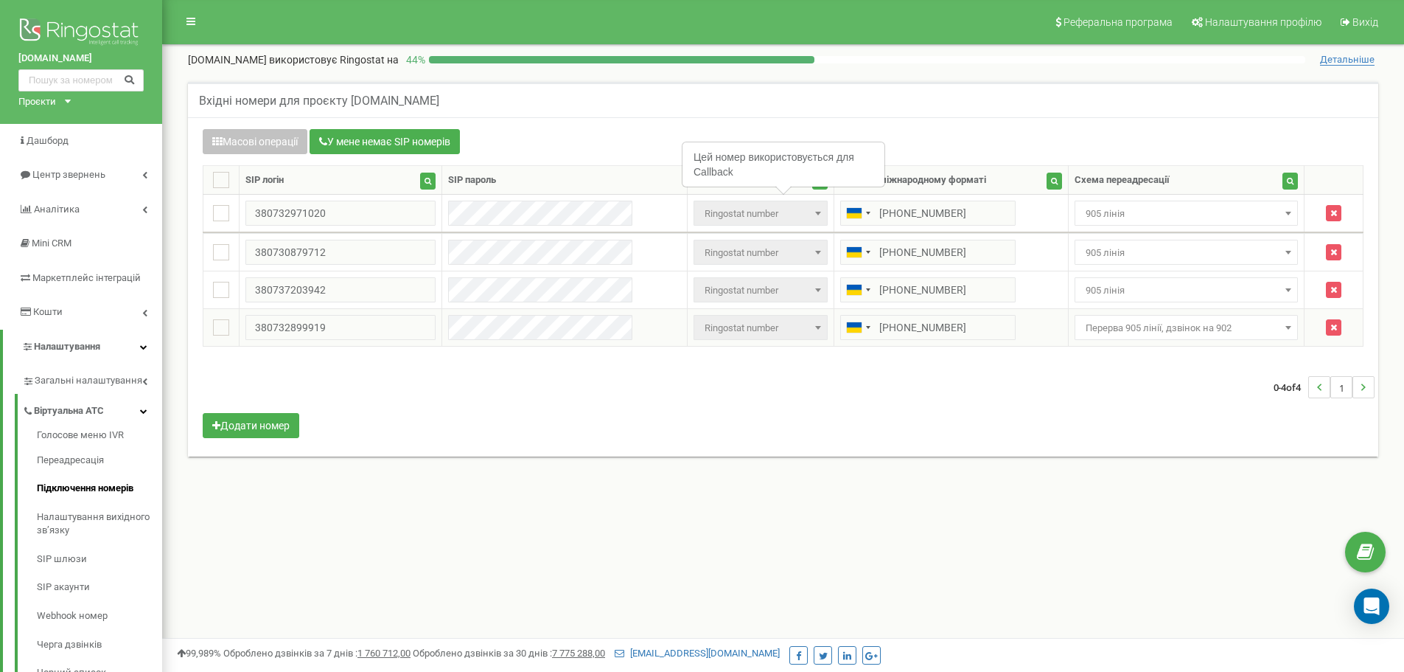
click at [1183, 322] on span "Перерва 905 лінії, дзвінок на 902" at bounding box center [1187, 328] width 214 height 21
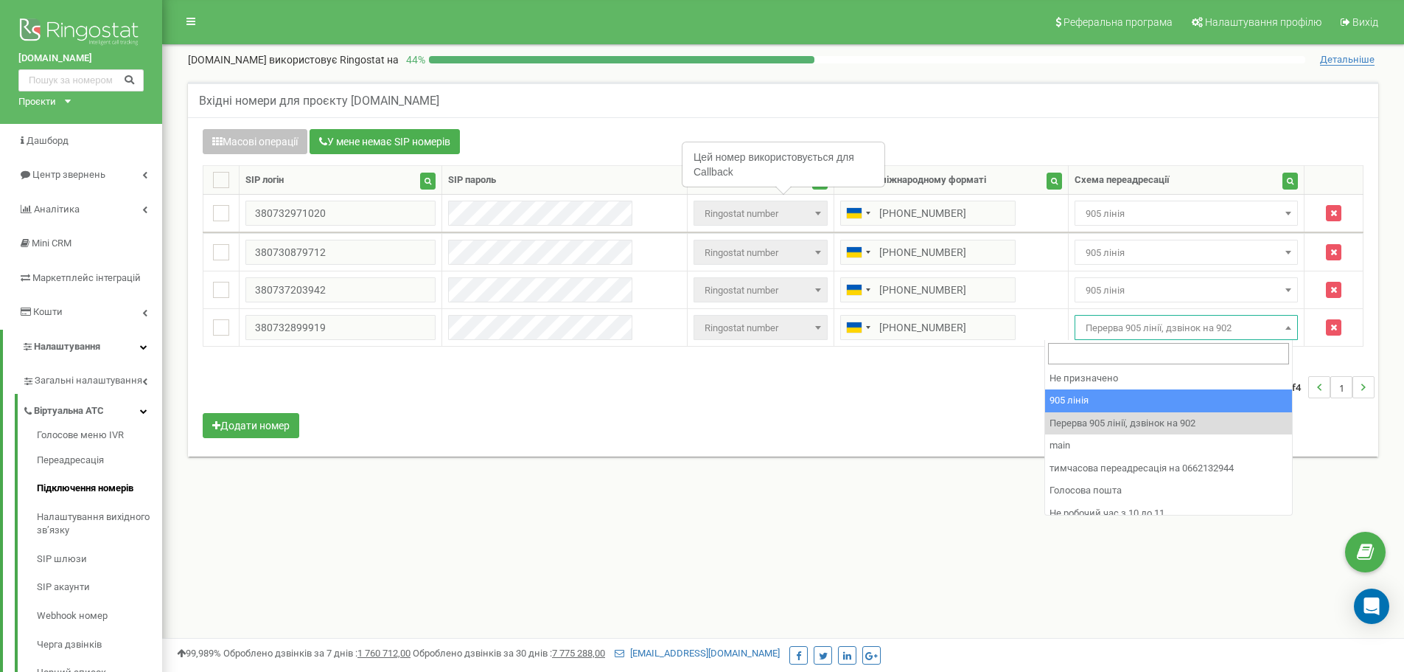
drag, startPoint x: 1213, startPoint y: 401, endPoint x: 1206, endPoint y: 400, distance: 7.4
select select "173559"
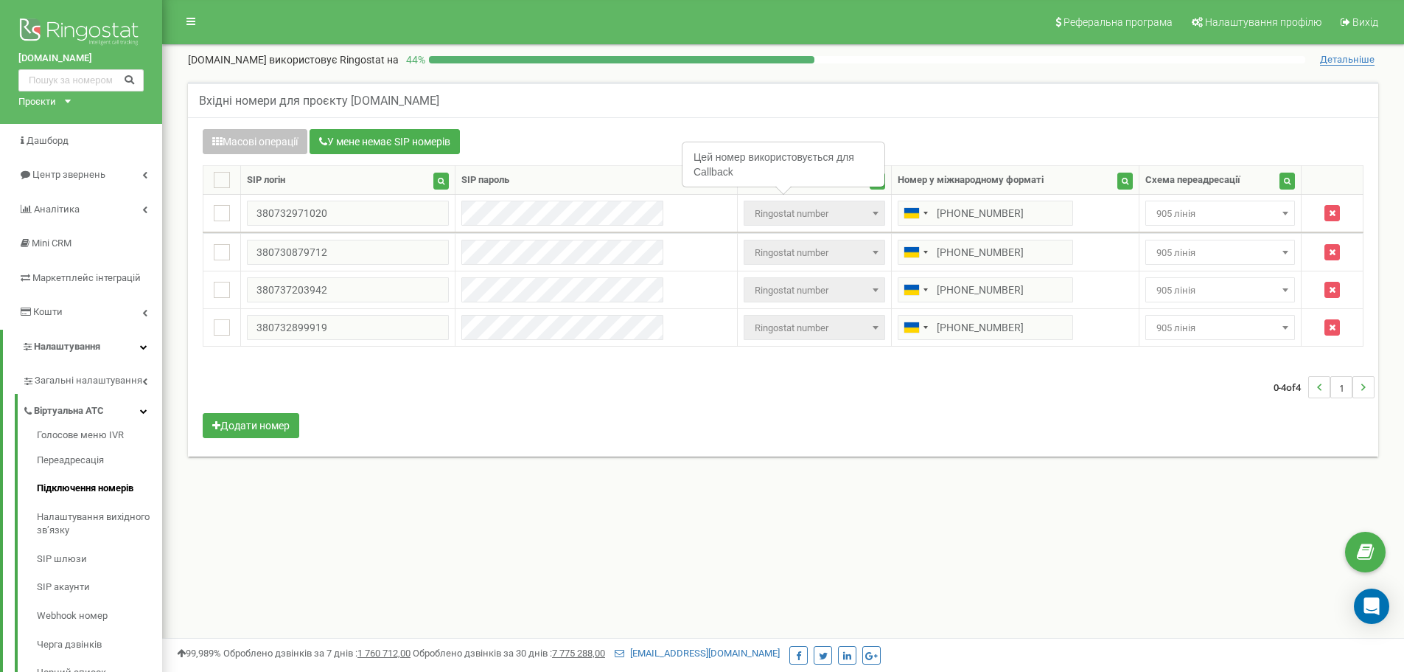
click at [1205, 400] on div "0-4 of 4 1" at bounding box center [783, 387] width 1183 height 52
